Goal: Information Seeking & Learning: Learn about a topic

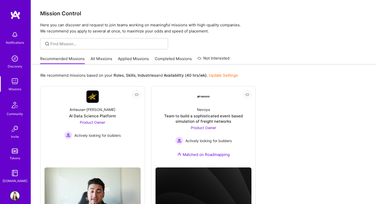
click at [97, 58] on link "All Missions" at bounding box center [102, 60] width 22 height 8
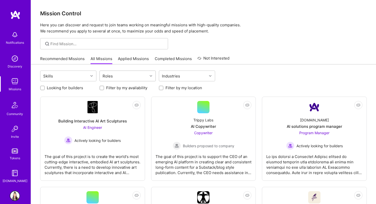
click at [130, 76] on div "Roles" at bounding box center [124, 76] width 48 height 10
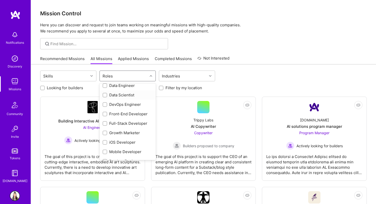
scroll to position [90, 0]
click at [104, 124] on input "checkbox" at bounding box center [106, 123] width 4 height 4
checkbox input "true"
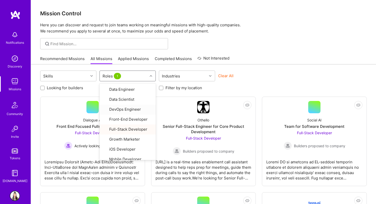
click at [243, 77] on div "Clear All" at bounding box center [246, 77] width 56 height 9
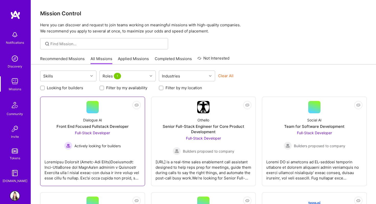
click at [103, 136] on div "Full-Stack Developer Actively looking for builders" at bounding box center [92, 140] width 57 height 20
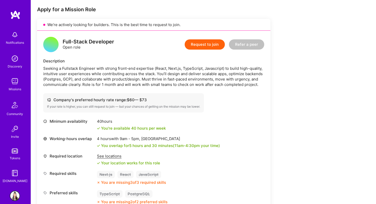
scroll to position [101, 0]
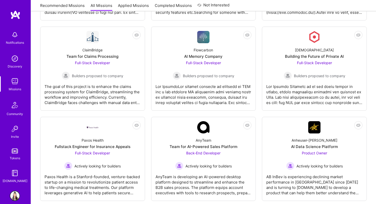
scroll to position [267, 0]
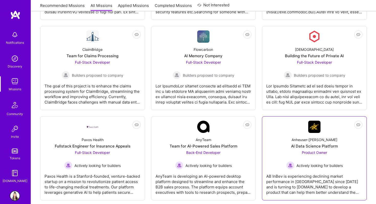
click at [300, 181] on div "AB InBev is experiencing declining market performance in [GEOGRAPHIC_DATA] sinc…" at bounding box center [314, 183] width 96 height 26
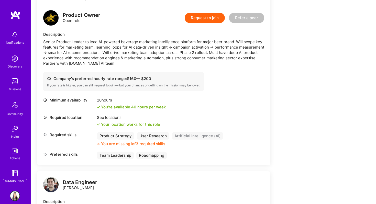
scroll to position [127, 0]
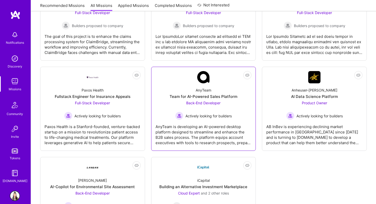
scroll to position [318, 0]
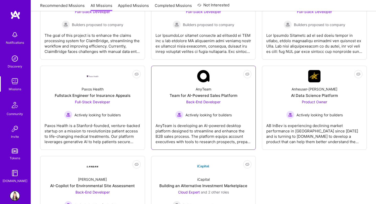
click at [221, 125] on div "AnyTeam is developing an AI-powered desktop platform designed to streamline and…" at bounding box center [204, 132] width 96 height 26
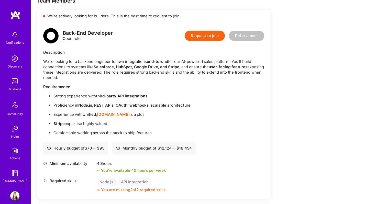
scroll to position [111, 0]
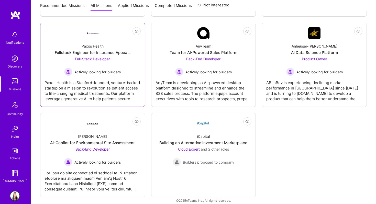
scroll to position [367, 0]
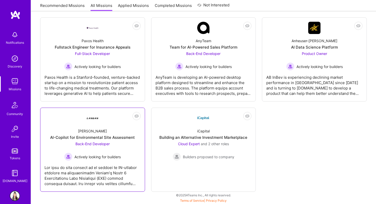
click at [103, 129] on div "[PERSON_NAME]-Copilot for Environmental Site Assessment Back-End Developer Acti…" at bounding box center [93, 142] width 96 height 37
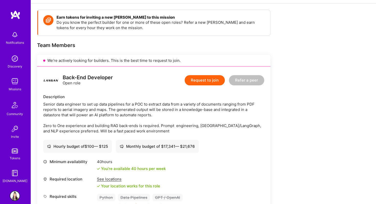
scroll to position [66, 0]
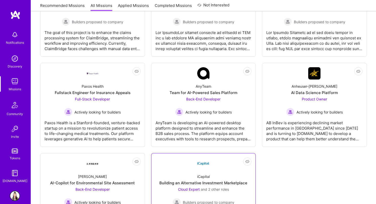
scroll to position [320, 0]
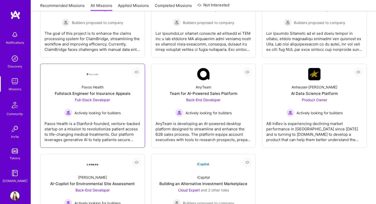
click at [111, 123] on div "Paxos Health is a Stanford-founded, venture-backed startup on a mission to revo…" at bounding box center [93, 130] width 96 height 26
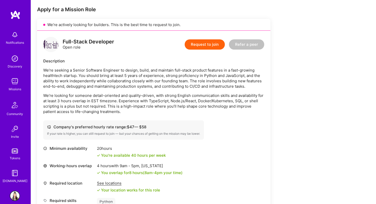
scroll to position [103, 0]
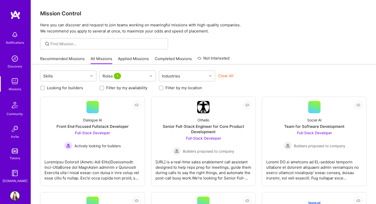
click at [76, 57] on link "Recommended Missions" at bounding box center [62, 60] width 45 height 8
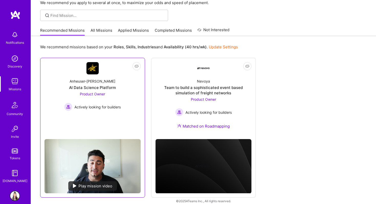
scroll to position [34, 0]
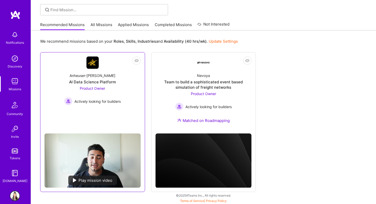
click at [96, 174] on img at bounding box center [93, 161] width 96 height 54
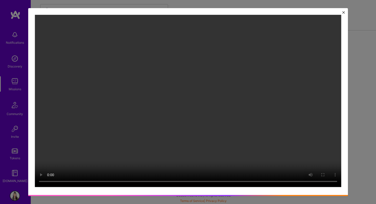
click at [343, 12] on img "Close" at bounding box center [343, 12] width 3 height 3
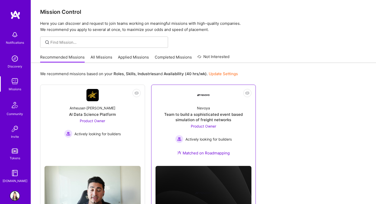
scroll to position [0, 0]
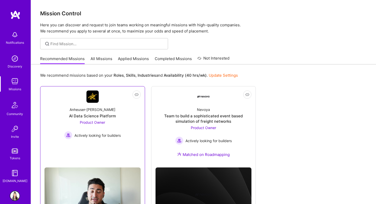
click at [97, 123] on span "Product Owner" at bounding box center [92, 122] width 25 height 4
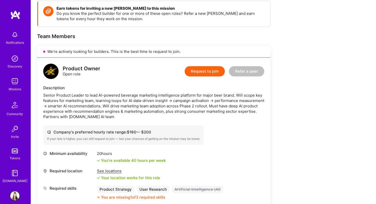
scroll to position [74, 0]
